Goal: Communication & Community: Answer question/provide support

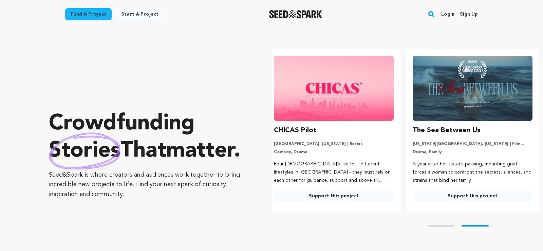
scroll to position [0, 144]
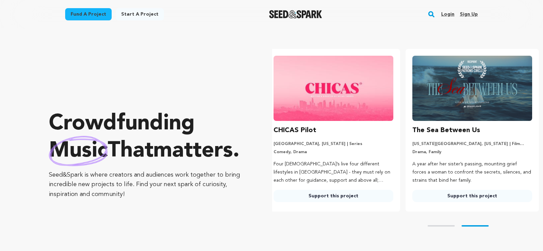
click at [449, 15] on link "Login" at bounding box center [448, 14] width 13 height 11
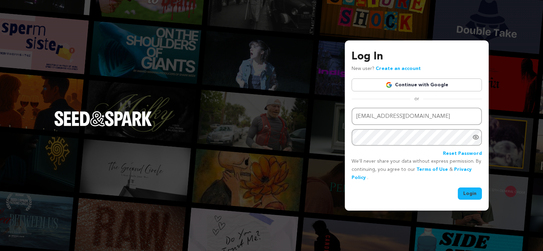
click at [471, 193] on button "Login" at bounding box center [470, 193] width 24 height 12
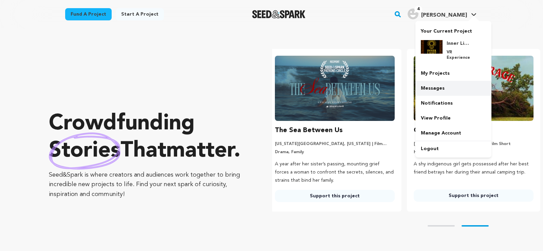
scroll to position [0, 144]
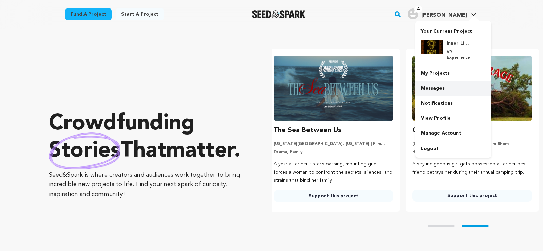
click at [438, 88] on link "Messages" at bounding box center [454, 88] width 76 height 15
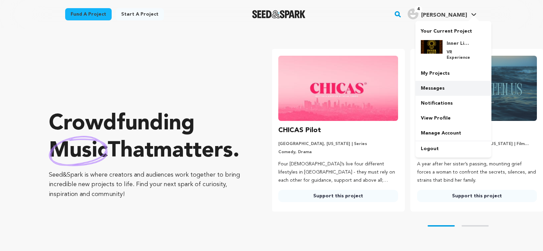
scroll to position [0, 0]
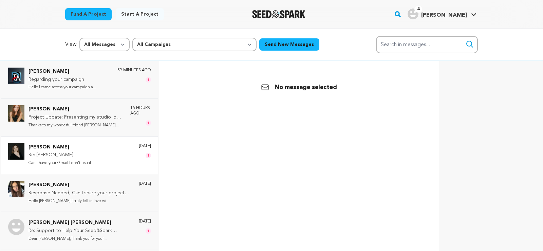
click at [126, 157] on div "Savino Lee Re: Angel David Can i have your Gmail I don't usual... 1 day ago 1" at bounding box center [90, 155] width 123 height 24
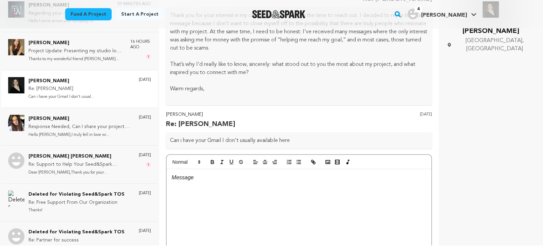
scroll to position [132, 0]
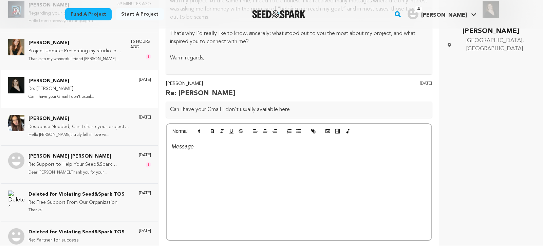
click at [227, 157] on div at bounding box center [299, 189] width 265 height 102
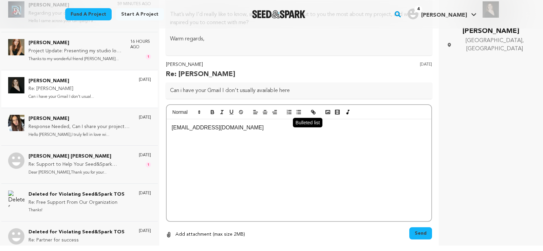
scroll to position [167, 0]
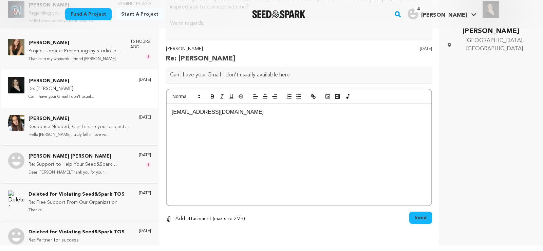
click at [422, 218] on span "Send" at bounding box center [421, 217] width 12 height 7
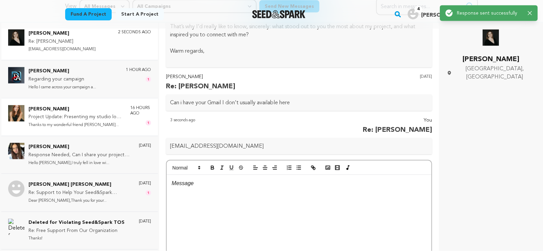
scroll to position [0, 0]
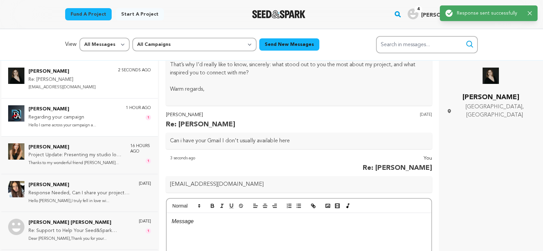
click at [102, 117] on div "Abraham David Regarding your campaign Hello I came across your campaign a... 1 …" at bounding box center [90, 117] width 123 height 24
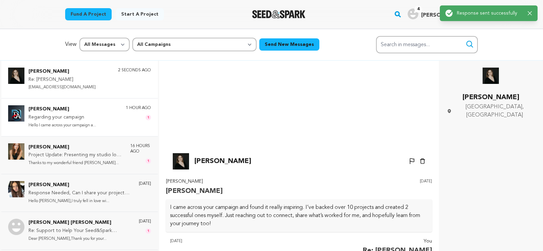
scroll to position [418, 0]
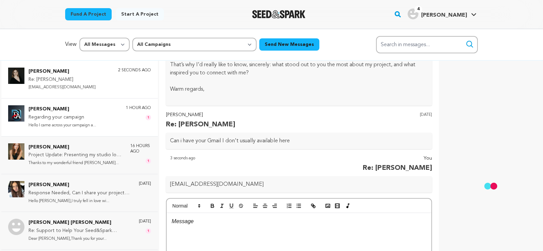
click at [90, 126] on p "Hello I came across your campaign a..." at bounding box center [63, 126] width 68 height 8
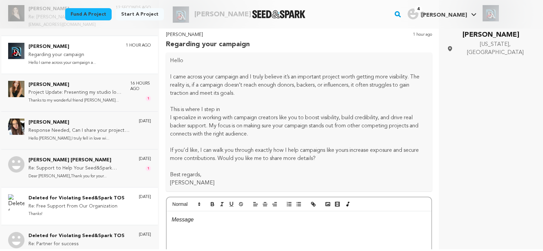
scroll to position [0, 0]
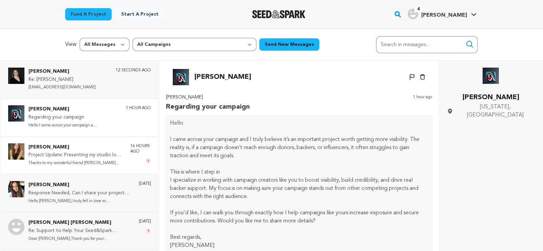
click at [123, 154] on div "Cerridwyn McCaffrey Project Update: Presenting my studio logo & project updates…" at bounding box center [90, 155] width 123 height 24
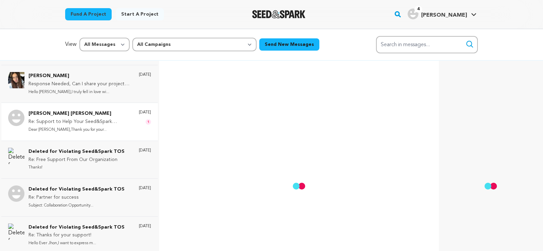
scroll to position [122, 0]
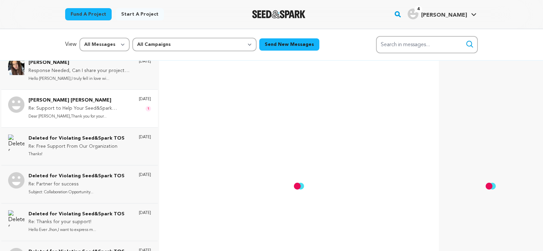
click at [111, 109] on p "Re: Support to Help Your Seed&Spark Campaign Reach Its Goal" at bounding box center [81, 109] width 104 height 8
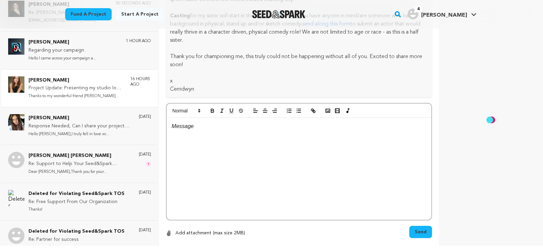
scroll to position [0, 0]
click at [126, 175] on p "Dear Angel David,Thank you for your..." at bounding box center [81, 173] width 104 height 8
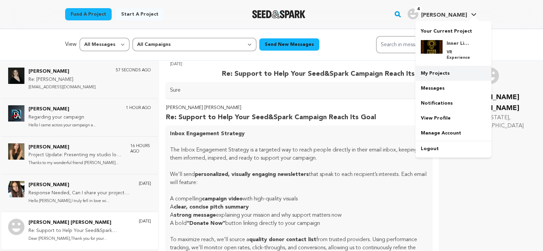
click at [439, 71] on link "My Projects" at bounding box center [454, 73] width 76 height 15
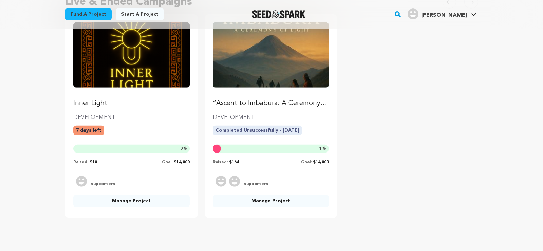
scroll to position [69, 0]
